Goal: Task Accomplishment & Management: Manage account settings

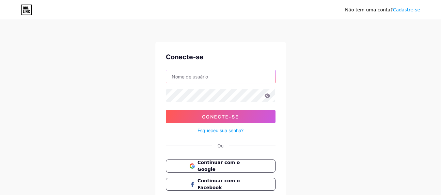
drag, startPoint x: 0, startPoint y: 0, endPoint x: 185, endPoint y: 83, distance: 202.2
click at [185, 83] on input "text" at bounding box center [220, 76] width 109 height 13
type input "[EMAIL_ADDRESS][DOMAIN_NAME]"
click at [335, 94] on div "Não tem uma conta? Cadastre-se Conecte-se [EMAIL_ADDRESS][DOMAIN_NAME] Conecte-…" at bounding box center [220, 120] width 441 height 241
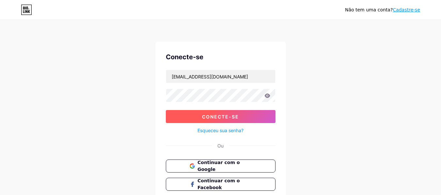
click at [252, 118] on button "Conecte-se" at bounding box center [221, 116] width 110 height 13
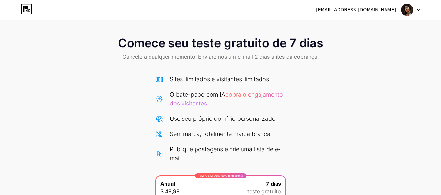
click at [417, 9] on icon at bounding box center [418, 10] width 3 height 2
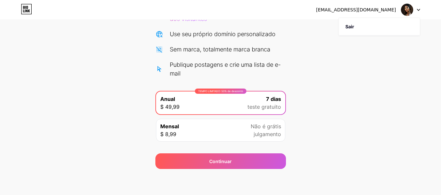
click at [432, 97] on div "Comece seu teste gratuito de 7 dias Cancele a qualquer momento. Enviaremos um e…" at bounding box center [220, 57] width 441 height 224
drag, startPoint x: 438, startPoint y: 4, endPoint x: 438, endPoint y: 0, distance: 3.9
click at [25, 10] on icon at bounding box center [26, 9] width 11 height 10
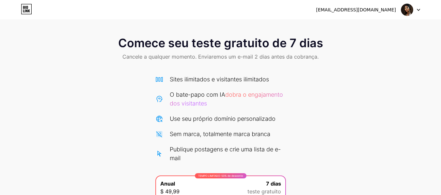
click at [416, 12] on div at bounding box center [410, 10] width 19 height 12
click at [388, 25] on li "Sair" at bounding box center [379, 27] width 81 height 18
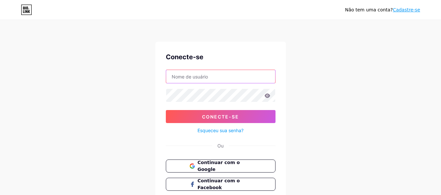
click at [257, 74] on input "text" at bounding box center [220, 76] width 109 height 13
